Goal: Information Seeking & Learning: Find specific fact

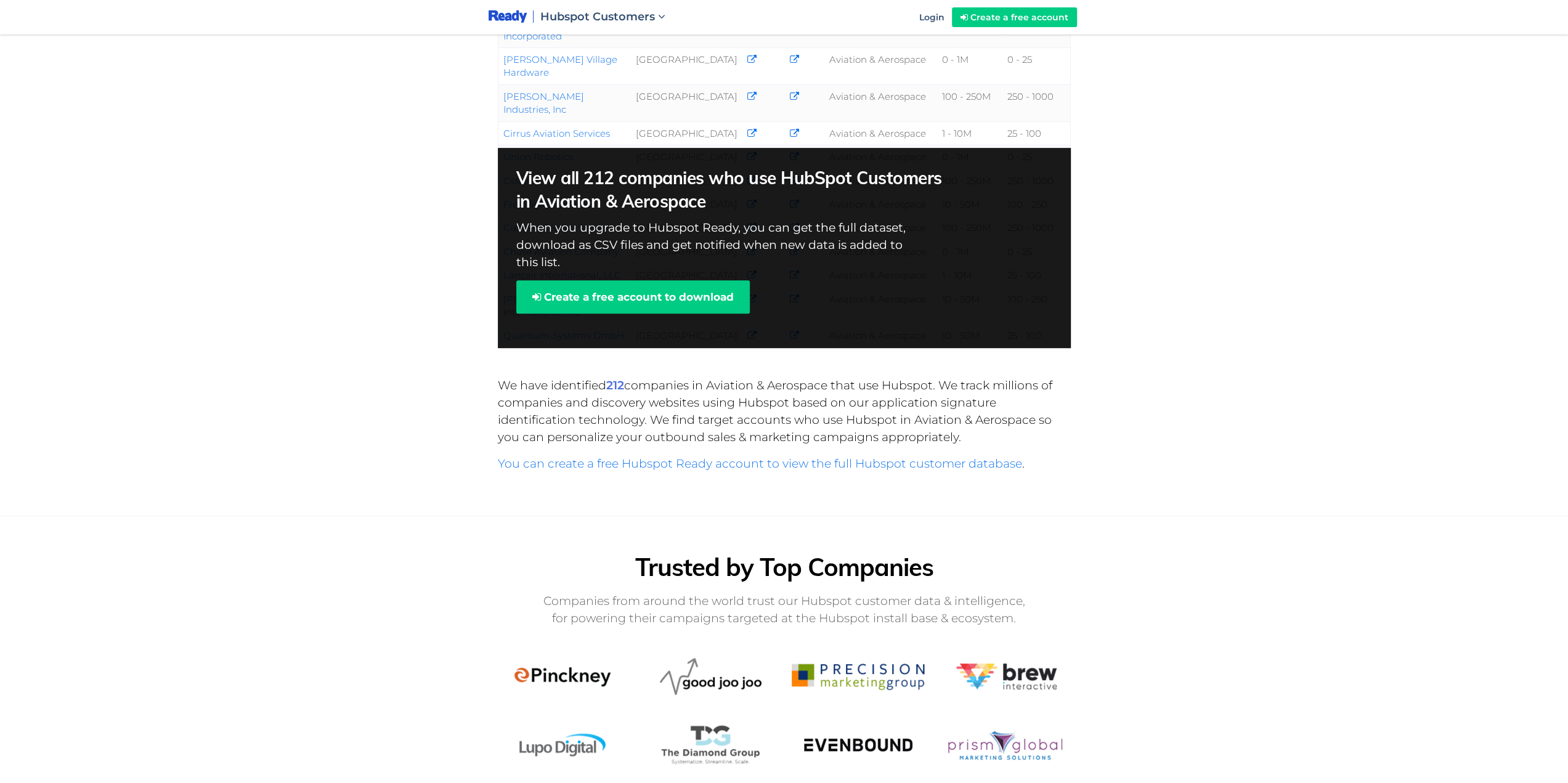
scroll to position [247, 0]
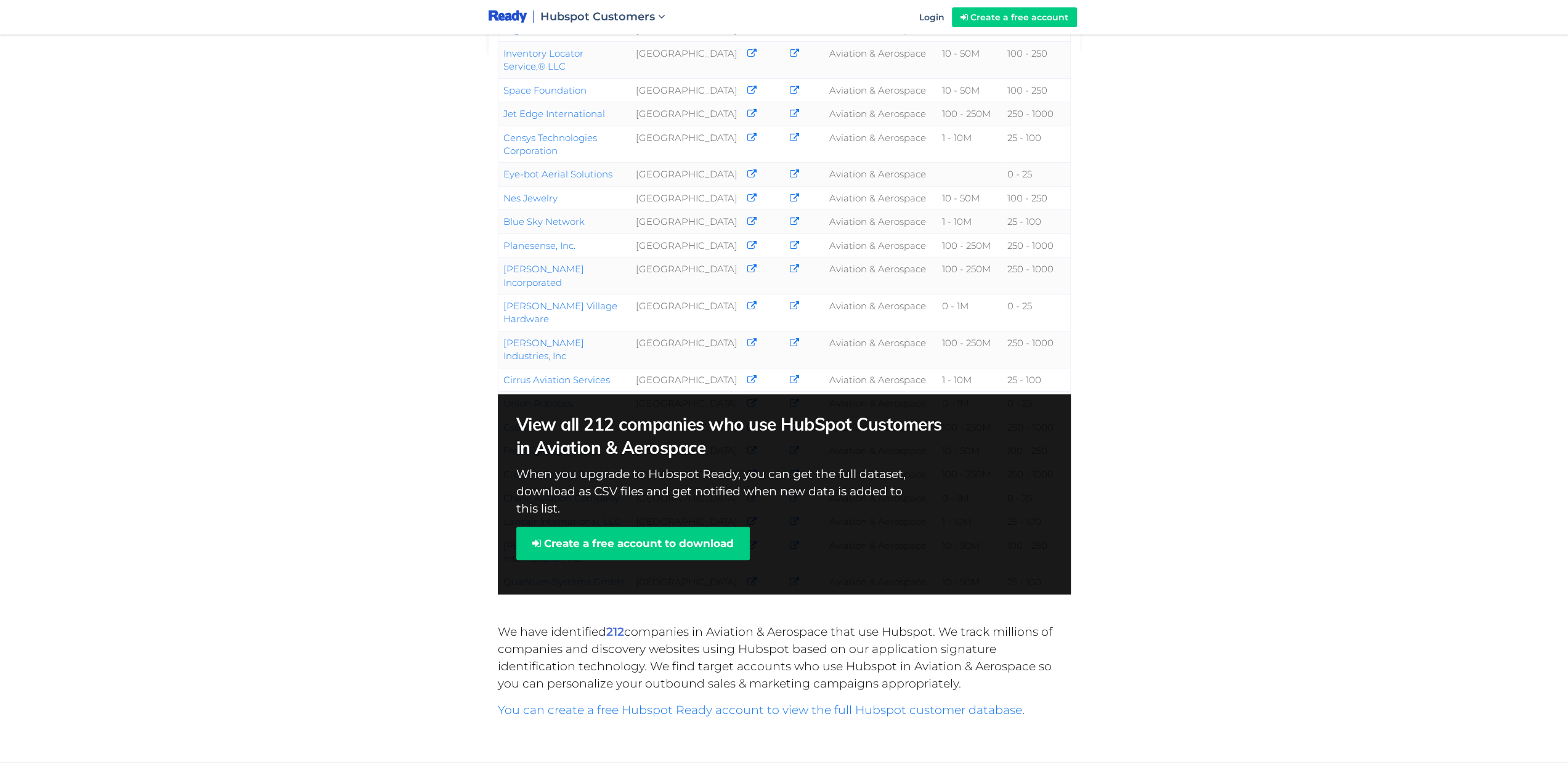
drag, startPoint x: 811, startPoint y: 389, endPoint x: 1009, endPoint y: 489, distance: 221.8
click at [1009, 489] on div "View all 212 companies who use HubSpot Customers in Aviation & Aerospace When y…" at bounding box center [785, 495] width 573 height 201
click at [1171, 467] on div "Company Country Phone Email Industry Revenue Employees FlightAware [GEOGRAPHIC_…" at bounding box center [784, 197] width 1568 height 888
drag, startPoint x: 1063, startPoint y: 471, endPoint x: 553, endPoint y: 464, distance: 510.0
click at [557, 464] on div "View all 212 companies who use HubSpot Customers in Aviation & Aerospace When y…" at bounding box center [785, 495] width 573 height 201
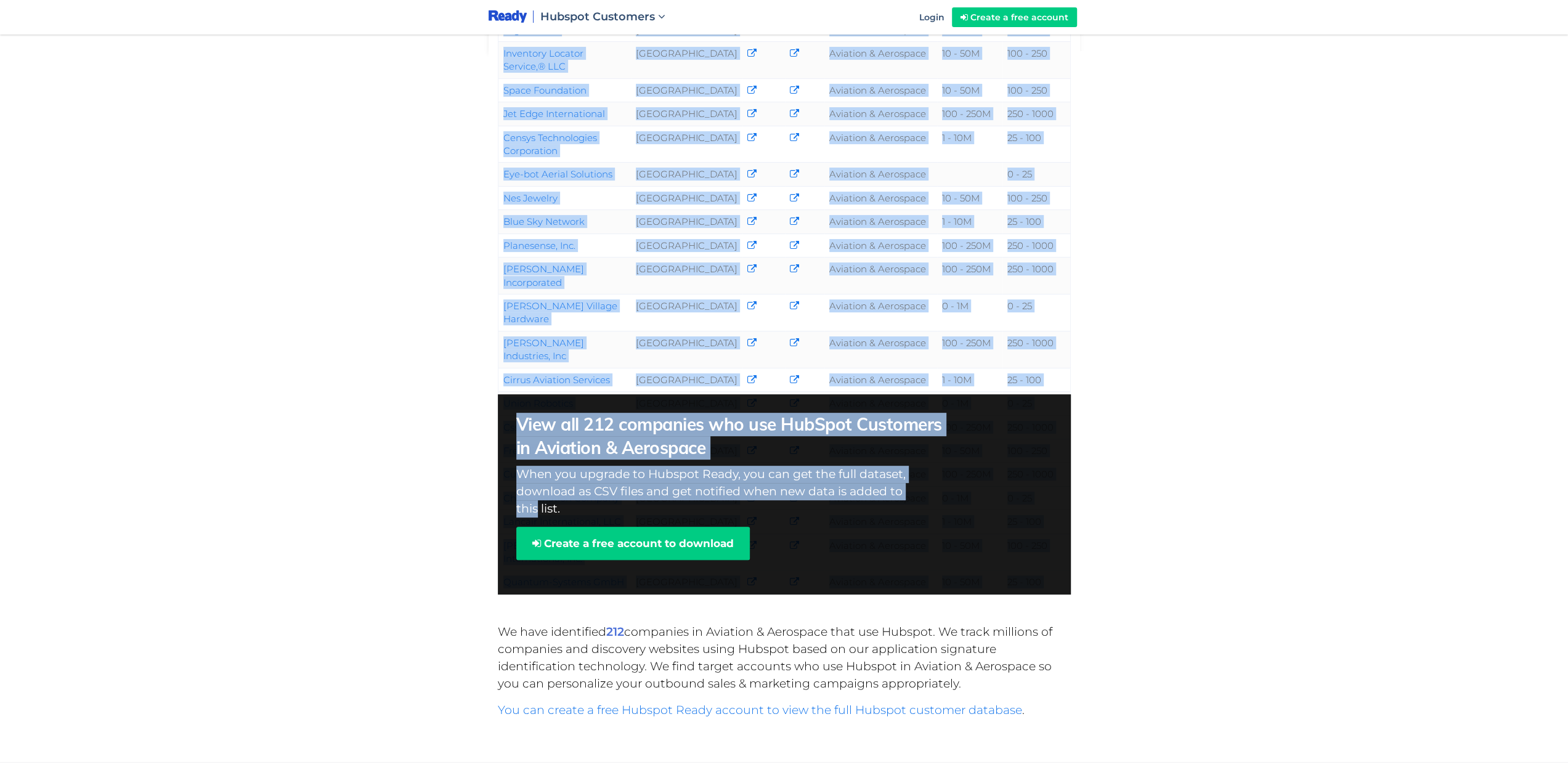
drag, startPoint x: 536, startPoint y: 464, endPoint x: 477, endPoint y: 464, distance: 59.0
click at [477, 464] on div "Company Country Phone Email Industry Revenue Employees FlightAware [GEOGRAPHIC_…" at bounding box center [784, 197] width 1568 height 888
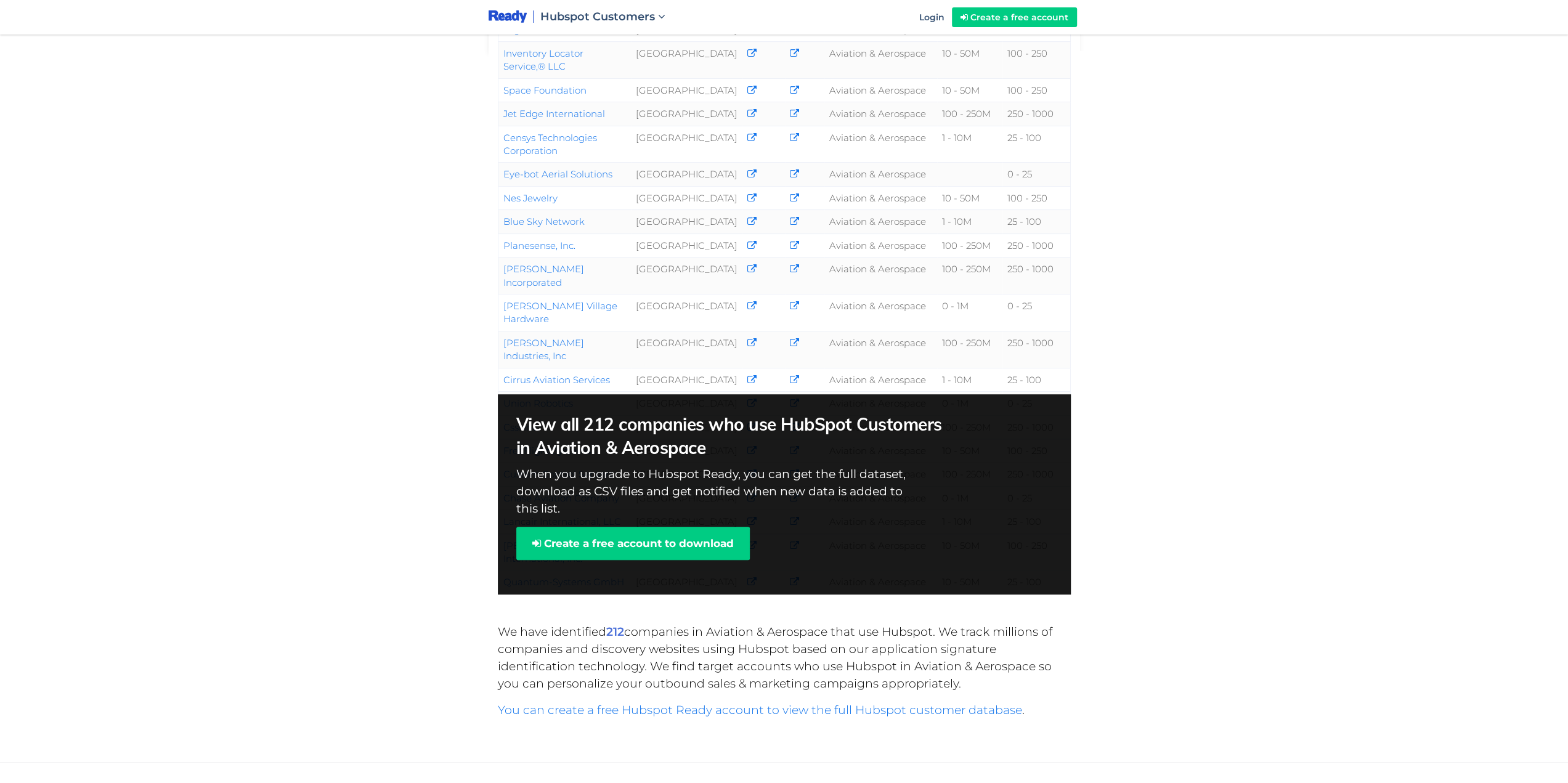
click at [486, 458] on div "Company Country Phone Email Industry Revenue Employees FlightAware [GEOGRAPHIC_…" at bounding box center [784, 316] width 610 height 565
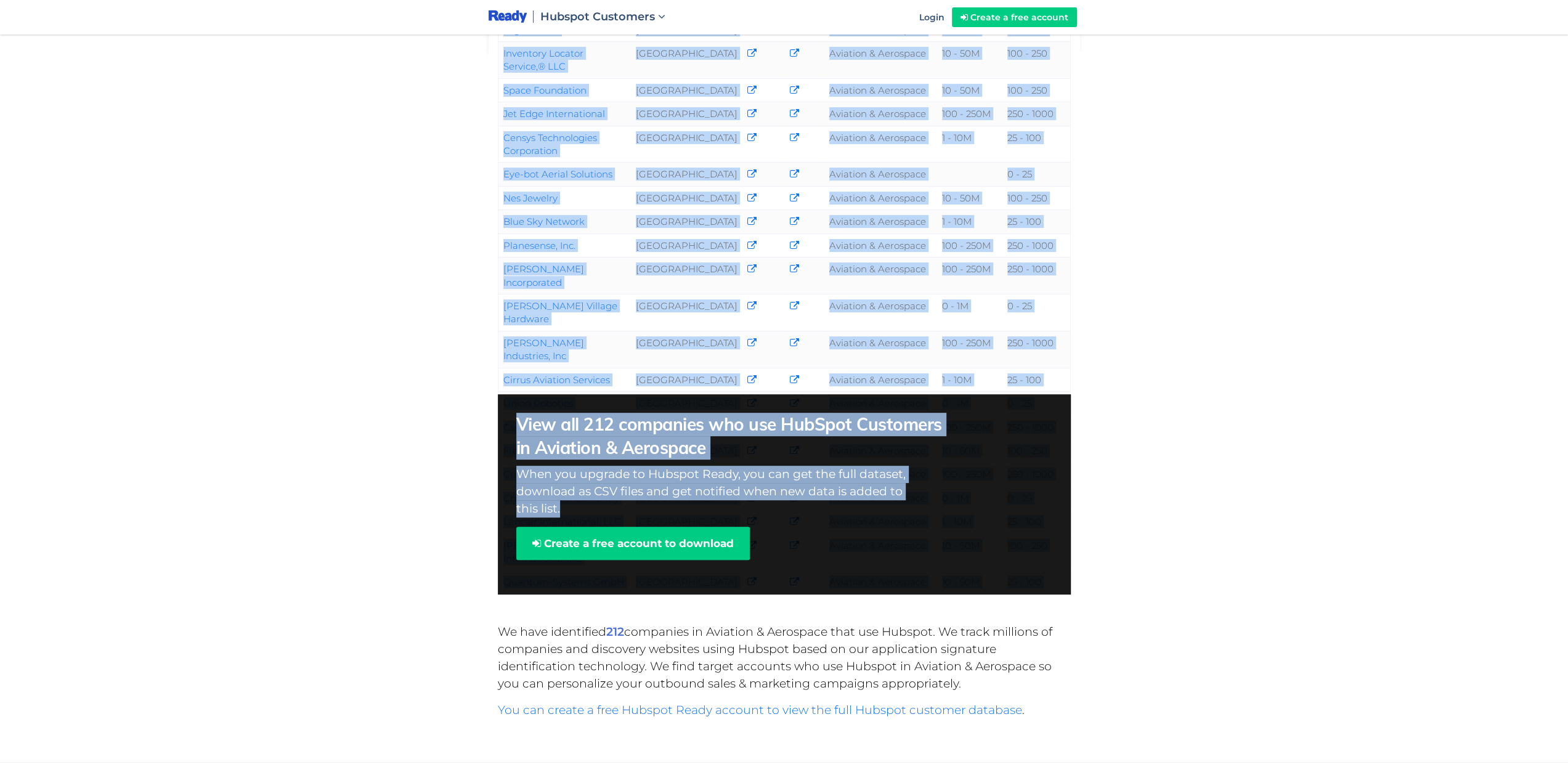
drag, startPoint x: 481, startPoint y: 463, endPoint x: 655, endPoint y: 469, distance: 174.1
click at [655, 469] on div "Company Country Phone Email Industry Revenue Employees FlightAware [GEOGRAPHIC_…" at bounding box center [784, 316] width 610 height 565
copy div "Company Country Phone Email Industry Revenue Employees FlightAware United State…"
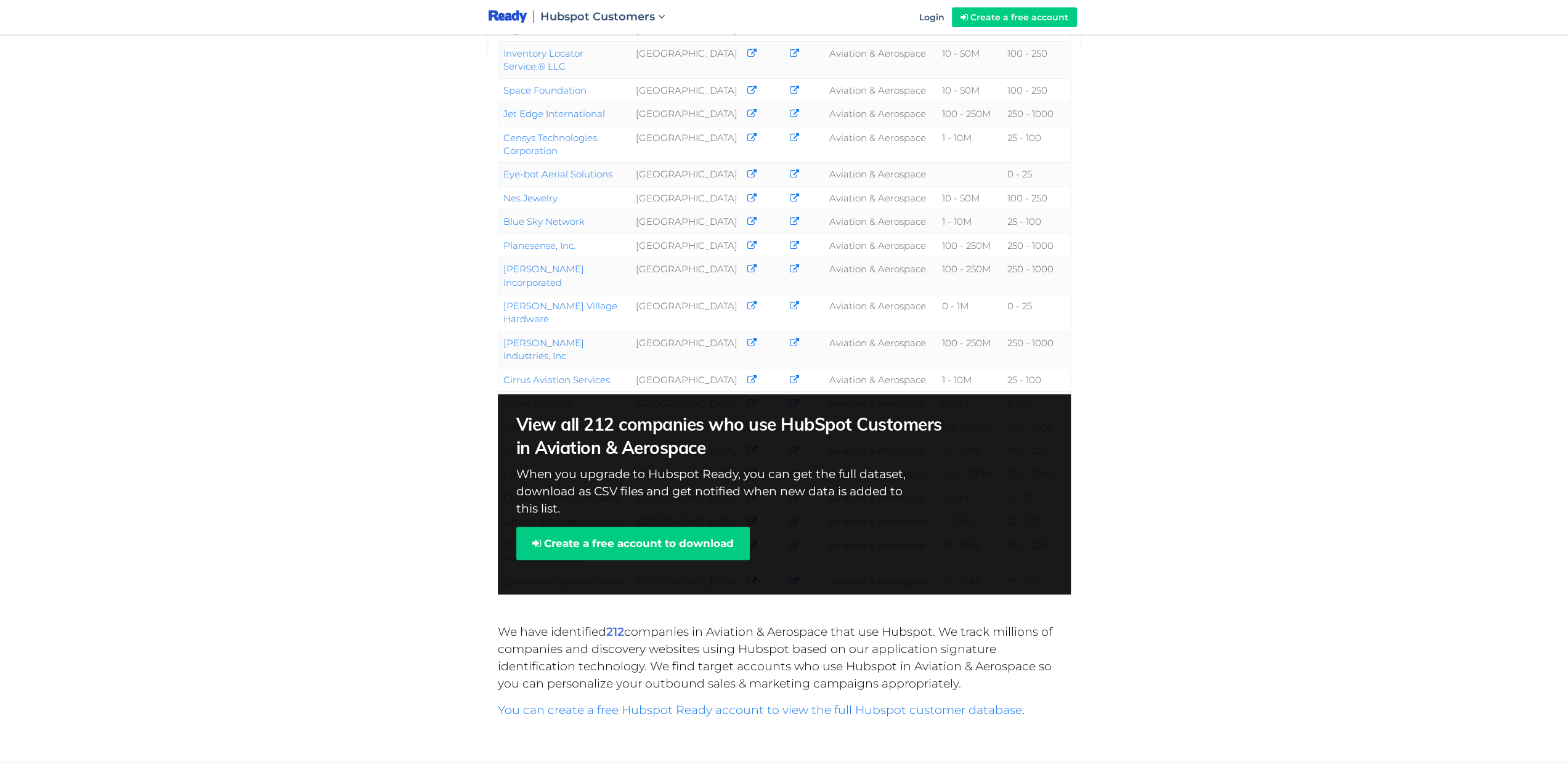
click at [450, 326] on div "Company Country Phone Email Industry Revenue Employees FlightAware [GEOGRAPHIC_…" at bounding box center [784, 197] width 1568 height 888
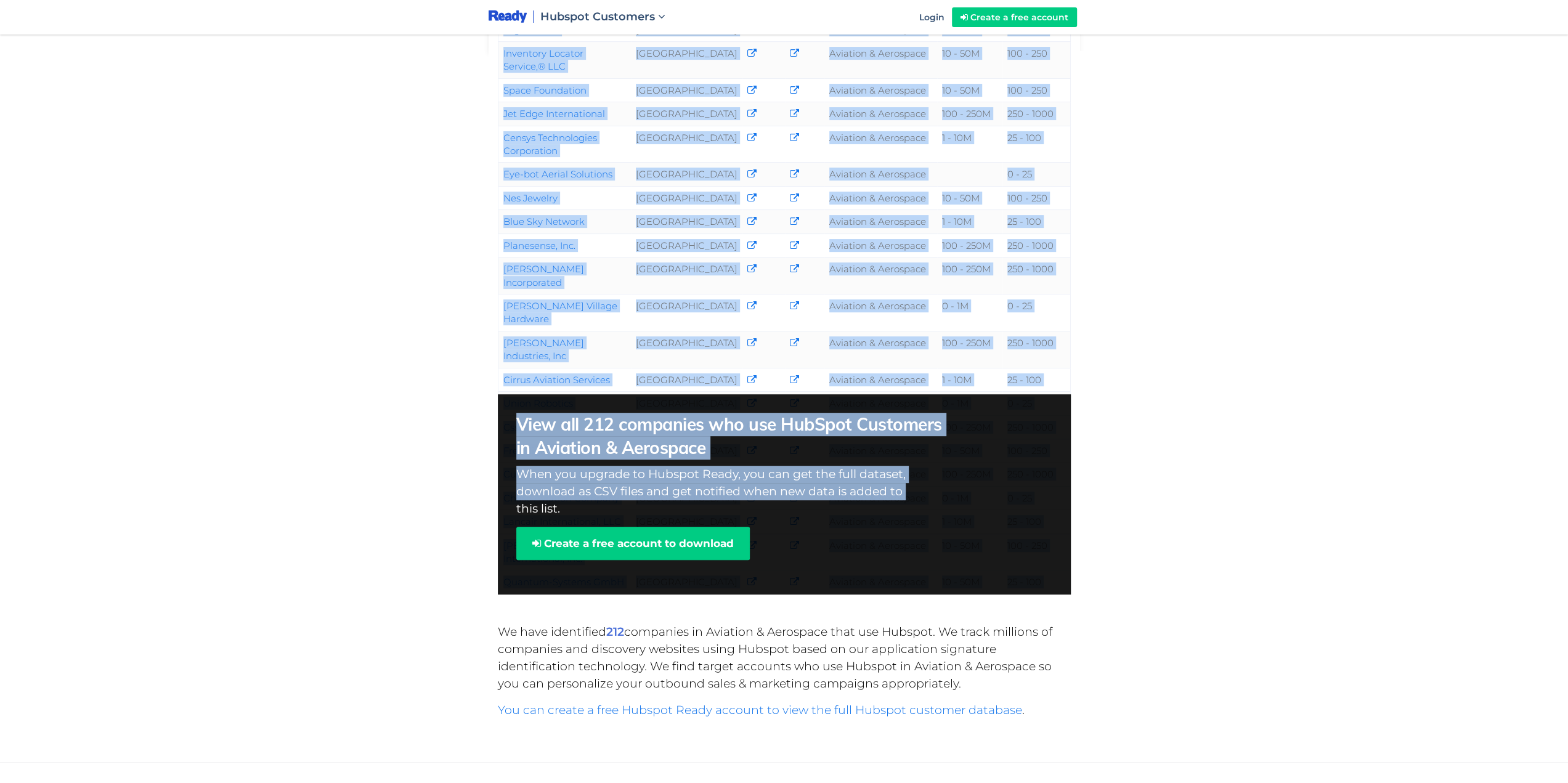
drag, startPoint x: 472, startPoint y: 465, endPoint x: 506, endPoint y: 472, distance: 34.7
click at [506, 472] on div "Company Country Phone Email Industry Revenue Employees FlightAware [GEOGRAPHIC_…" at bounding box center [784, 197] width 1568 height 888
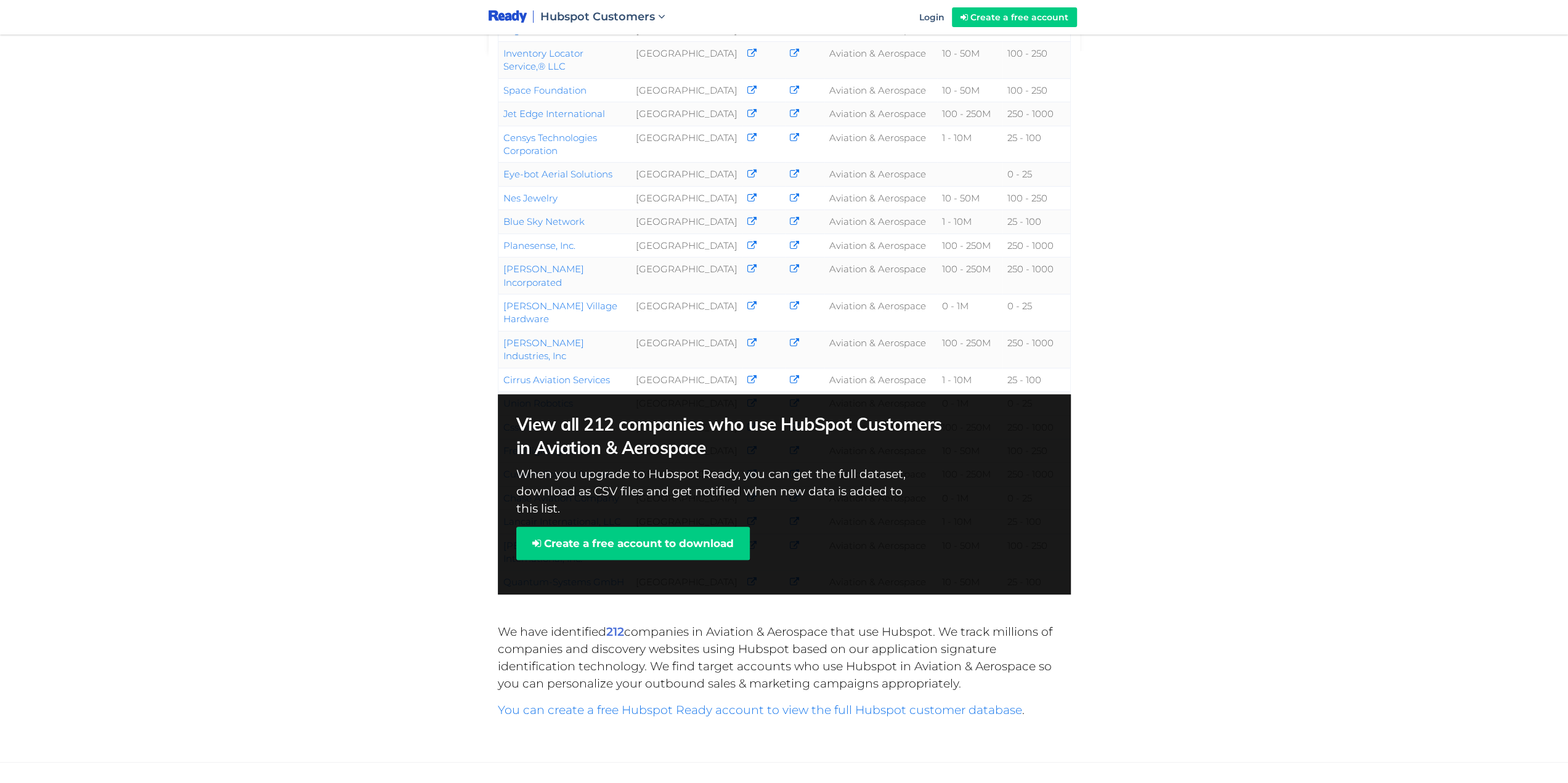
click at [617, 472] on div "When you upgrade to Hubspot Ready, you can get the full dataset, download as CS…" at bounding box center [784, 465] width 536 height 105
drag, startPoint x: 623, startPoint y: 469, endPoint x: 489, endPoint y: 468, distance: 134.0
click at [489, 468] on div "Company Country Phone Email Industry Revenue Employees FlightAware [GEOGRAPHIC_…" at bounding box center [784, 316] width 610 height 565
click at [636, 468] on div "When you upgrade to Hubspot Ready, you can get the full dataset, download as CS…" at bounding box center [784, 465] width 536 height 105
drag, startPoint x: 666, startPoint y: 470, endPoint x: 532, endPoint y: 470, distance: 134.0
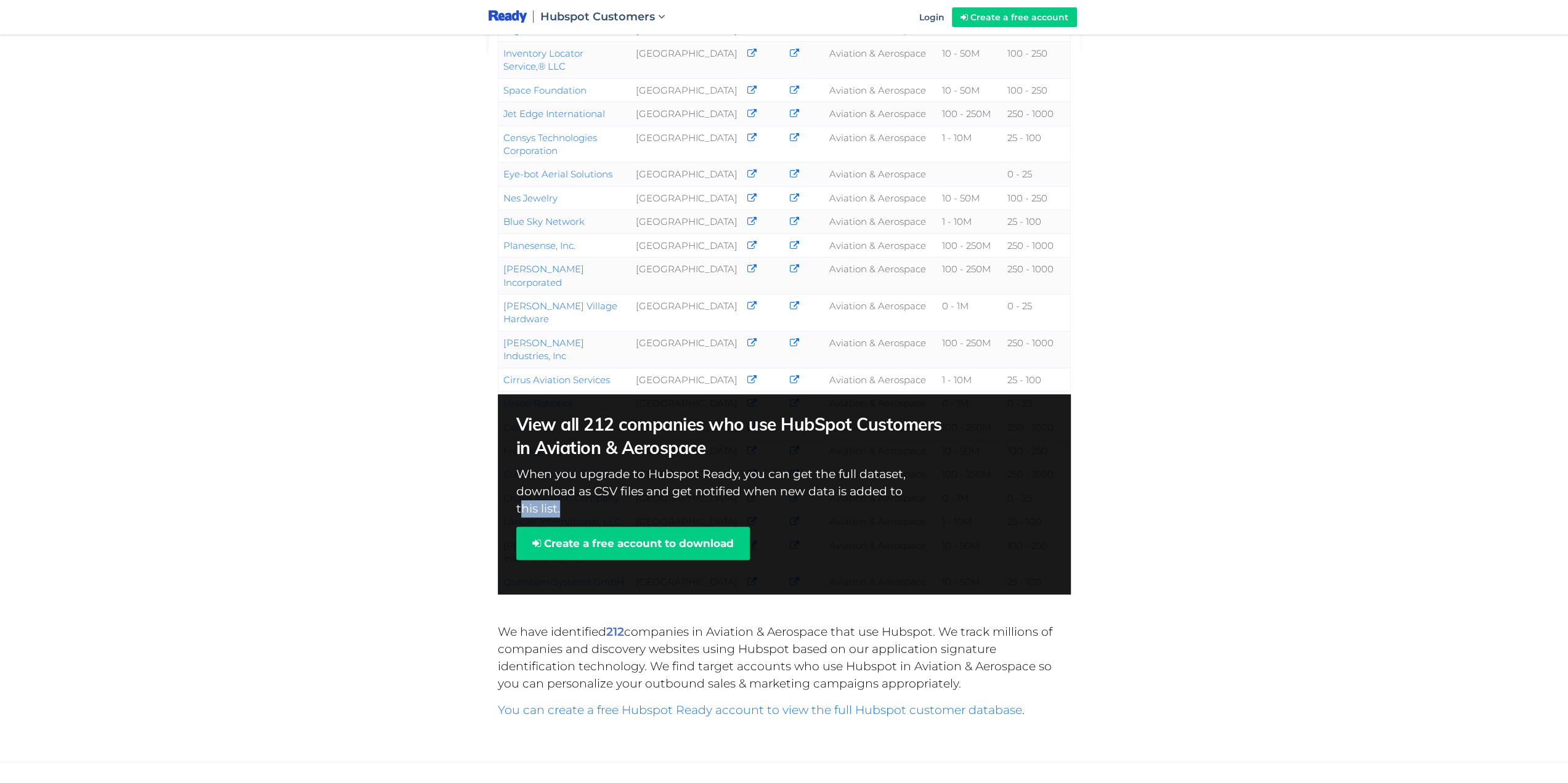
click at [524, 470] on div "When you upgrade to Hubspot Ready, you can get the full dataset, download as CS…" at bounding box center [784, 465] width 536 height 105
drag, startPoint x: 1076, startPoint y: 470, endPoint x: 559, endPoint y: 446, distance: 517.6
click at [559, 445] on div "Company Country Phone Email Industry Revenue Employees FlightAware [GEOGRAPHIC_…" at bounding box center [784, 197] width 1568 height 888
drag, startPoint x: 1159, startPoint y: 489, endPoint x: 1063, endPoint y: 591, distance: 140.1
click at [1159, 489] on div "Company Country Phone Email Industry Revenue Employees FlightAware [GEOGRAPHIC_…" at bounding box center [784, 197] width 1568 height 888
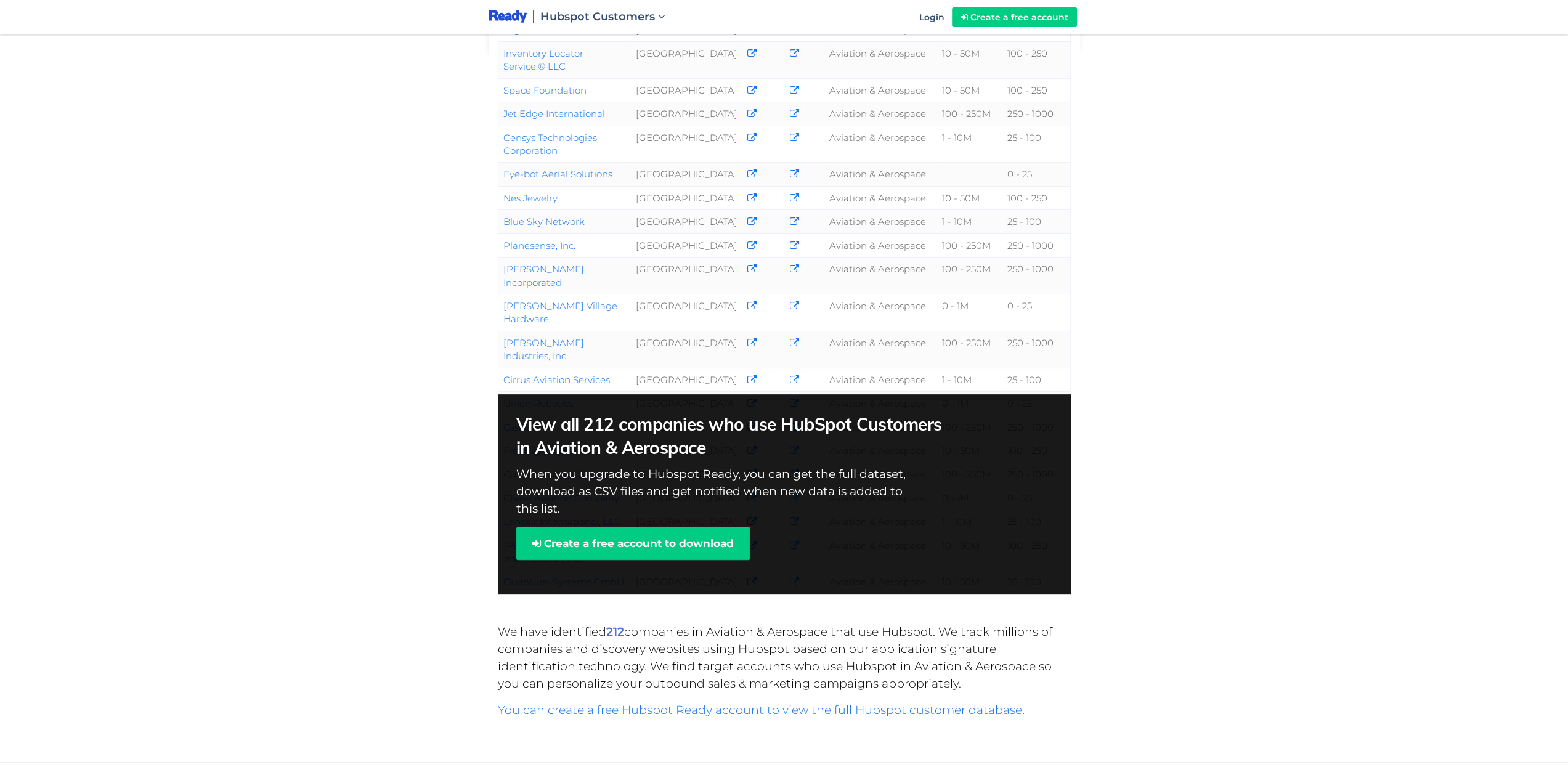
drag, startPoint x: 953, startPoint y: 538, endPoint x: 473, endPoint y: 450, distance: 488.0
click at [473, 450] on div "Company Country Phone Email Industry Revenue Employees FlightAware [GEOGRAPHIC_…" at bounding box center [784, 197] width 1568 height 888
click at [594, 569] on div "Company Country Phone Email Industry Revenue Employees FlightAware [GEOGRAPHIC_…" at bounding box center [784, 197] width 1568 height 888
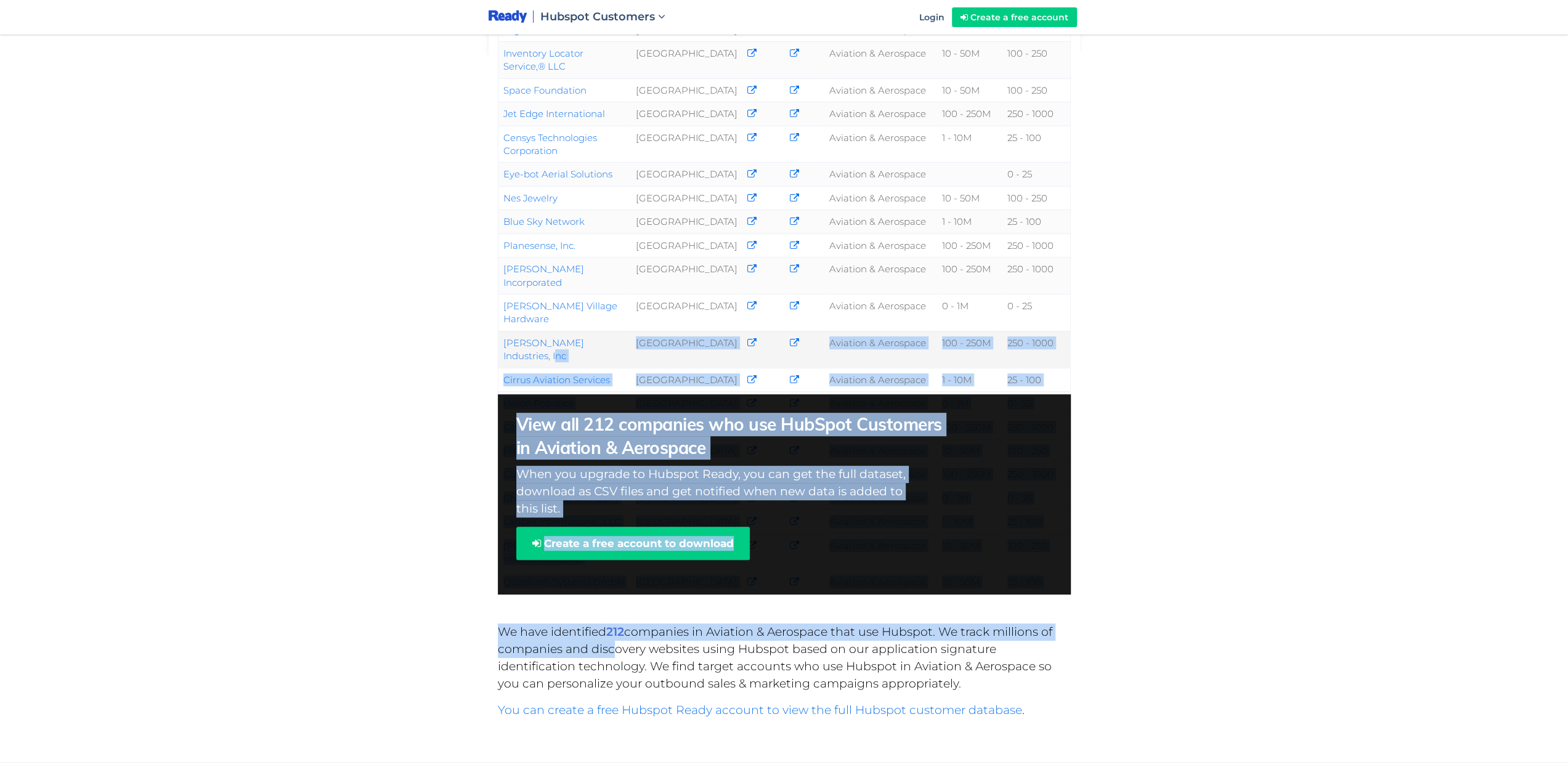
drag, startPoint x: 605, startPoint y: 601, endPoint x: 501, endPoint y: 322, distance: 297.8
click at [497, 325] on div "Company Country Phone Email Industry Revenue Employees FlightAware [GEOGRAPHIC_…" at bounding box center [784, 316] width 610 height 565
drag, startPoint x: 501, startPoint y: 323, endPoint x: 1107, endPoint y: 554, distance: 648.5
click at [1107, 554] on div "Company Country Phone Email Industry Revenue Employees FlightAware [GEOGRAPHIC_…" at bounding box center [784, 197] width 1568 height 888
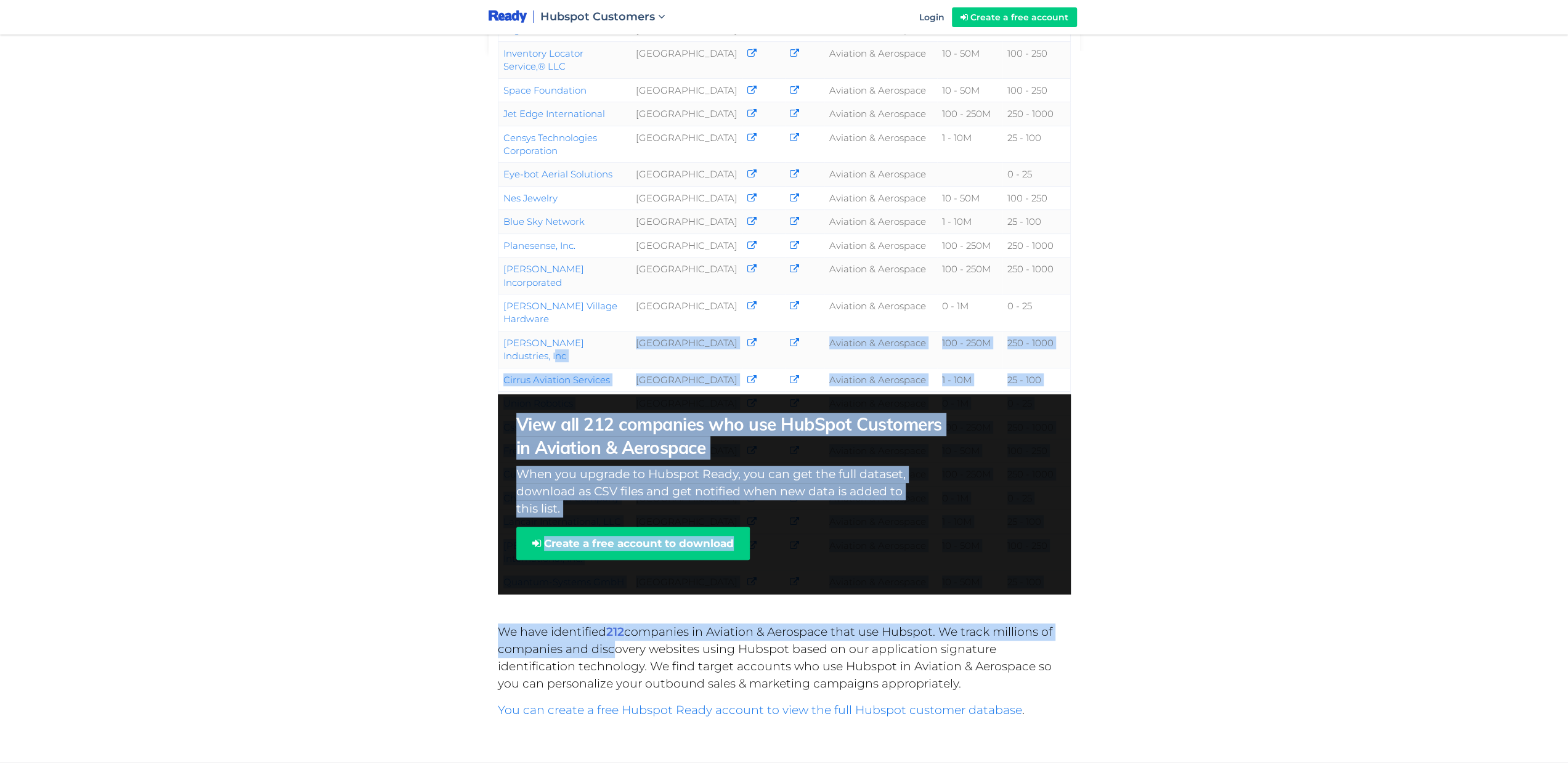
copy div "[PERSON_NAME] Industries, Inc United States Aviation & Aerospace 100 - 250M 250…"
